Goal: Transaction & Acquisition: Purchase product/service

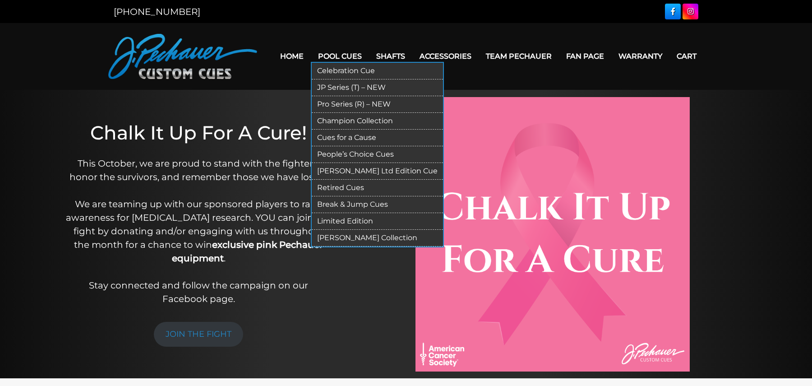
click at [341, 100] on link "Pro Series (R) – NEW" at bounding box center [377, 104] width 131 height 17
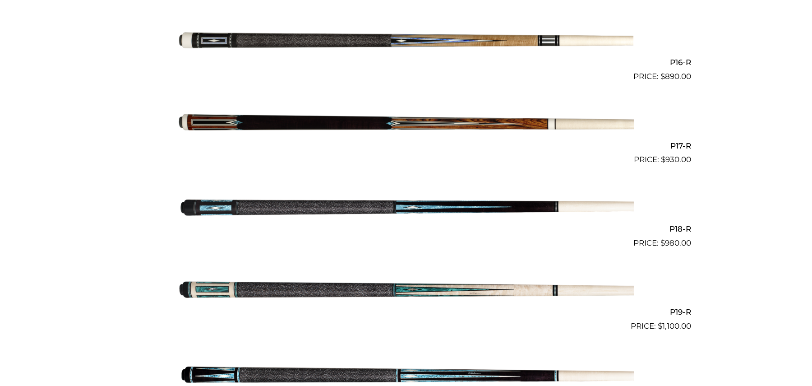
scroll to position [1548, 0]
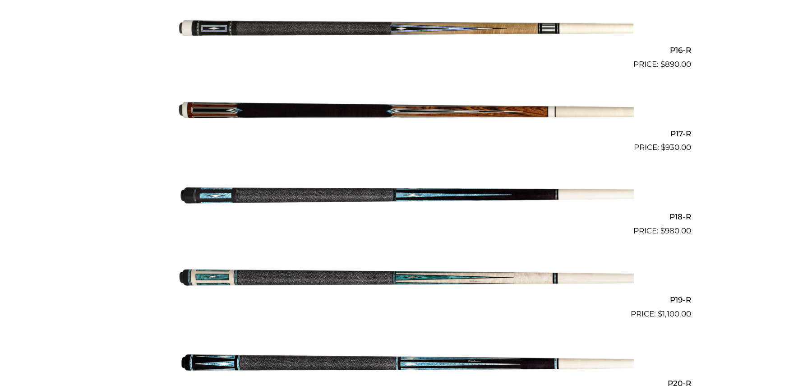
click at [368, 280] on img at bounding box center [406, 278] width 456 height 76
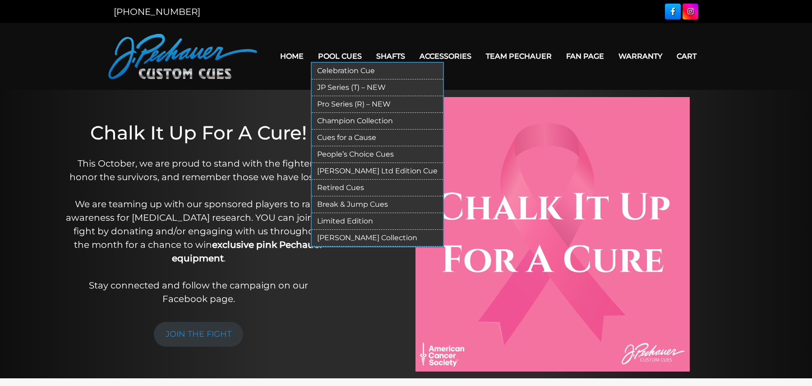
click at [344, 103] on link "Pro Series (R) – NEW" at bounding box center [377, 104] width 131 height 17
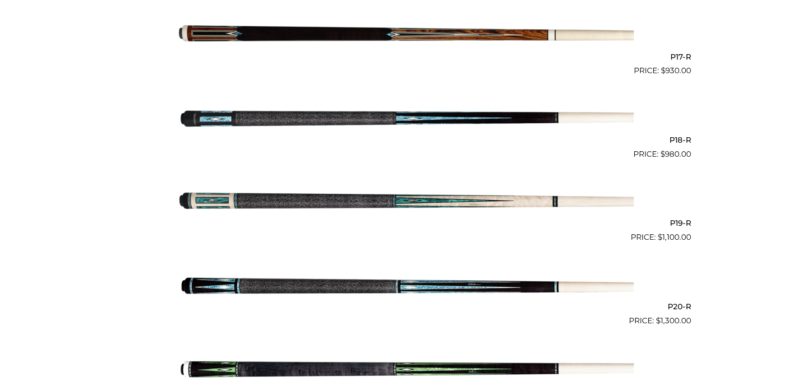
scroll to position [1629, 0]
